Goal: Task Accomplishment & Management: Use online tool/utility

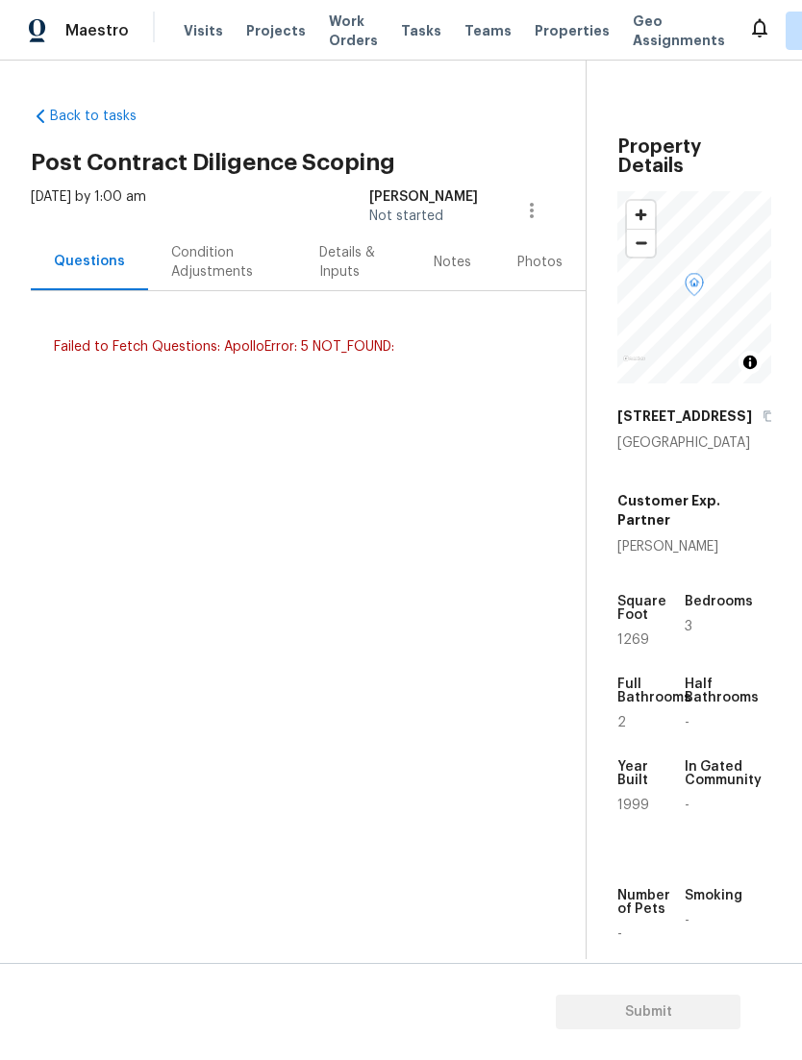
click at [194, 262] on div "Condition Adjustments" at bounding box center [222, 262] width 102 height 38
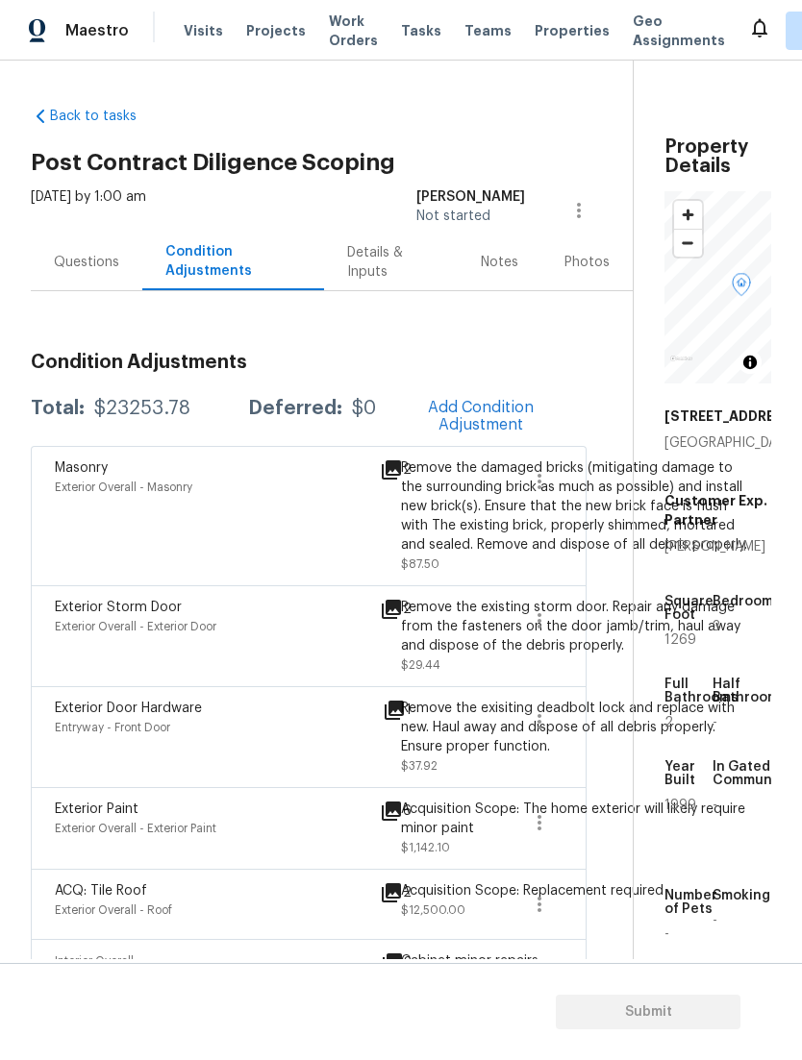
click at [71, 269] on div "Questions" at bounding box center [86, 262] width 65 height 19
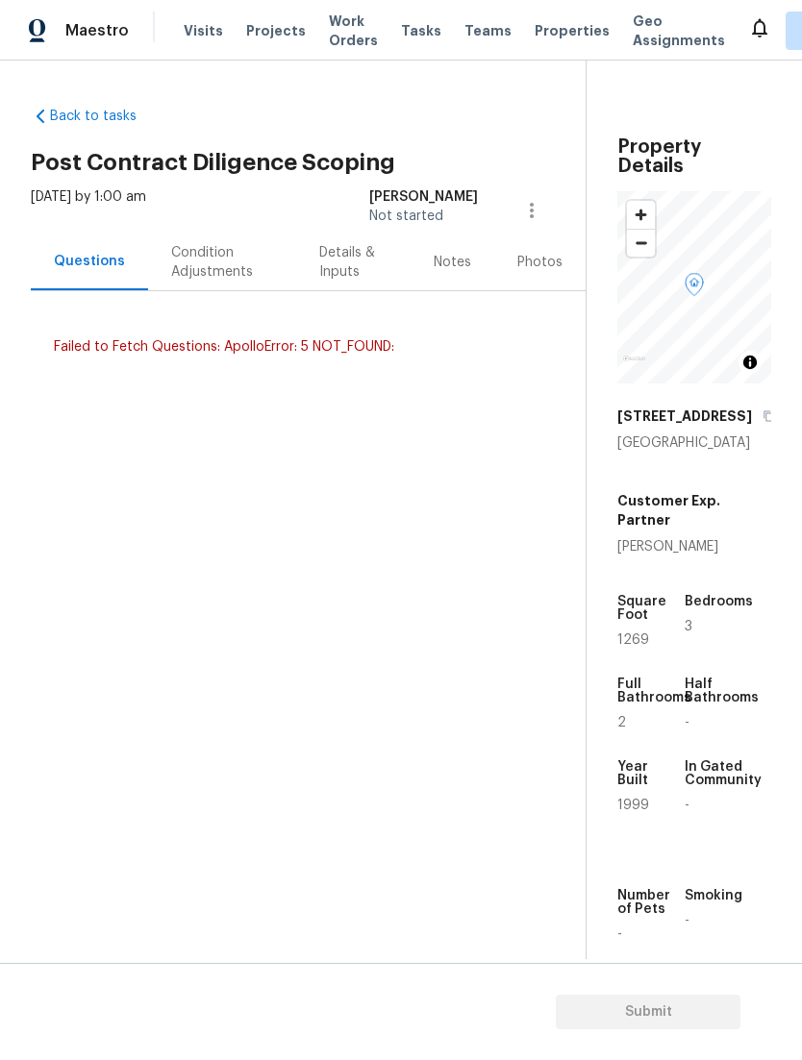
click at [338, 260] on div "Details & Inputs" at bounding box center [353, 262] width 69 height 38
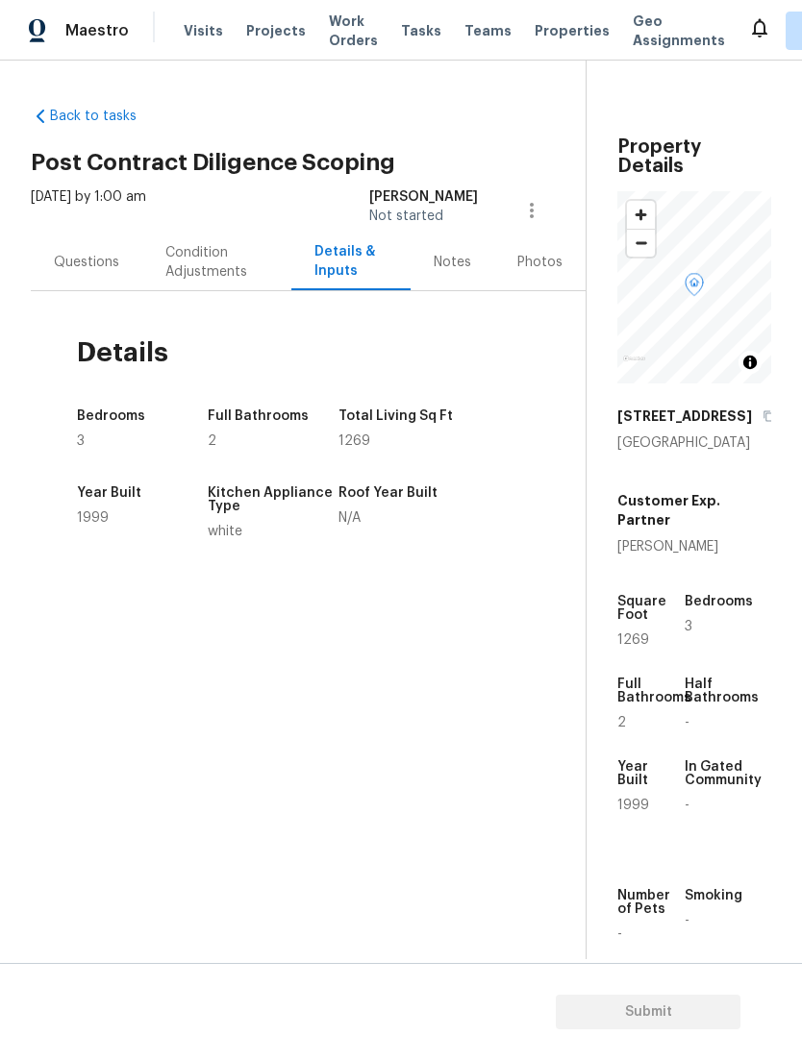
click at [58, 269] on div "Questions" at bounding box center [86, 262] width 65 height 19
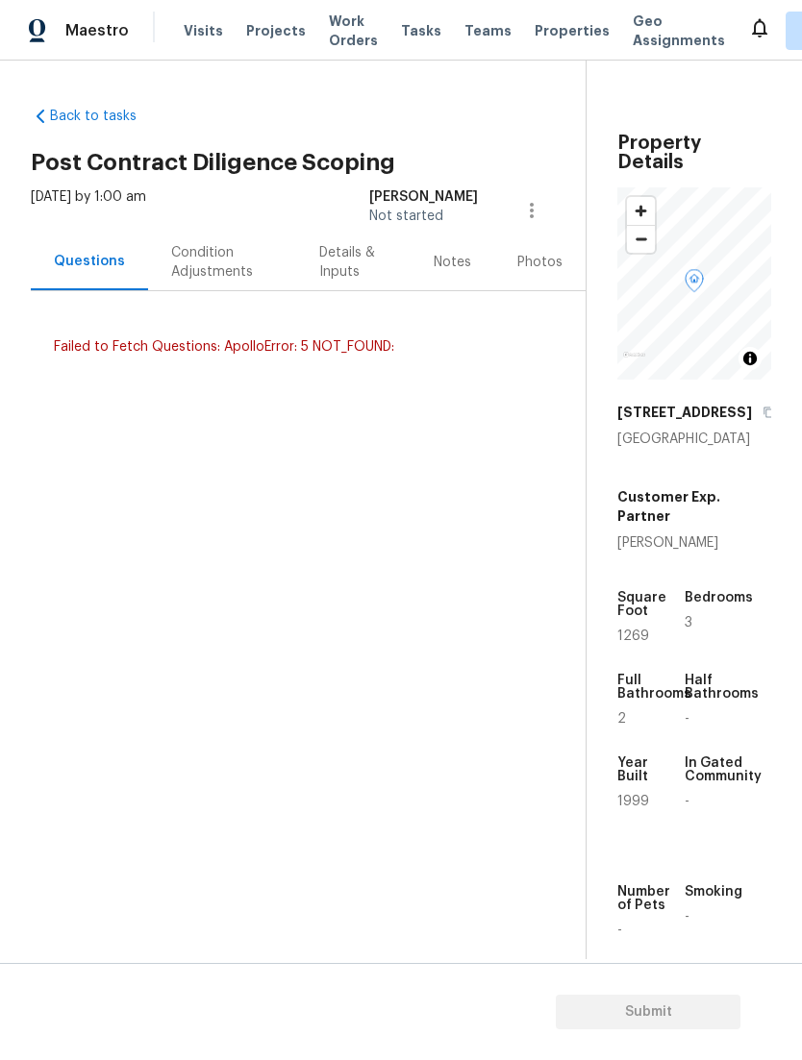
scroll to position [3, 0]
click at [529, 261] on div "Photos" at bounding box center [539, 262] width 45 height 19
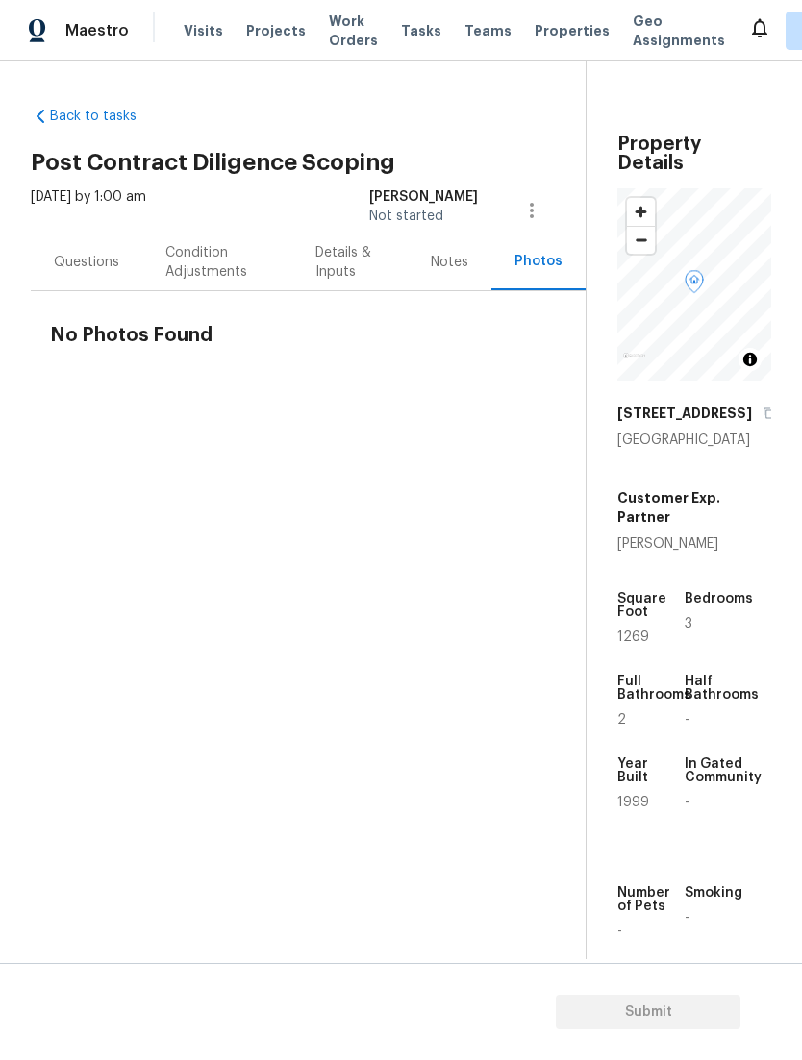
click at [464, 259] on div "Notes" at bounding box center [449, 262] width 37 height 19
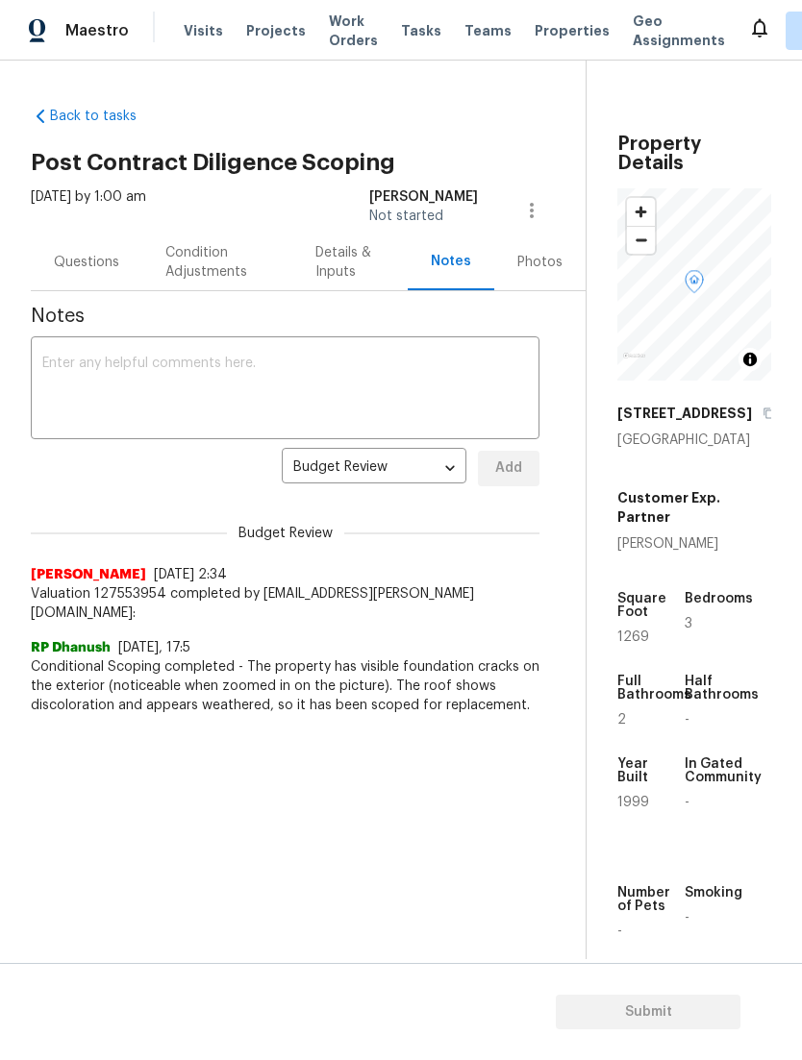
click at [216, 252] on div "Condition Adjustments" at bounding box center [217, 262] width 104 height 38
